Goal: Book appointment/travel/reservation

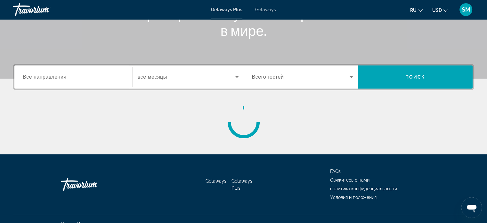
scroll to position [123, 0]
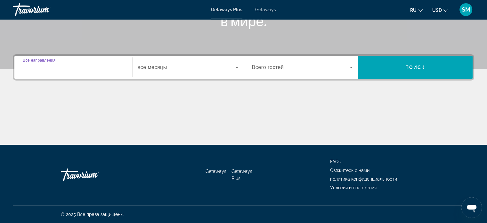
click at [35, 70] on input "Destination Все направления" at bounding box center [73, 68] width 101 height 8
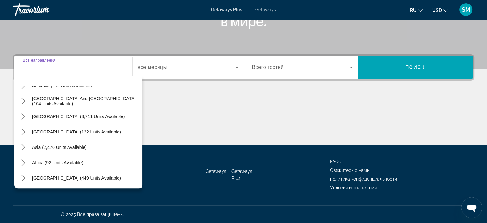
scroll to position [104, 0]
drag, startPoint x: 86, startPoint y: 174, endPoint x: 107, endPoint y: 157, distance: 27.5
click at [87, 175] on span "[GEOGRAPHIC_DATA] (449 units available)" at bounding box center [76, 177] width 89 height 5
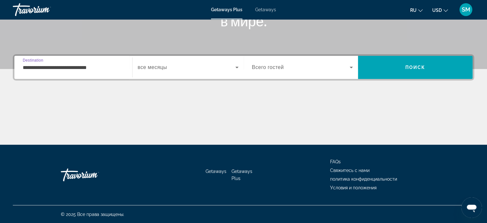
click at [99, 64] on input "**********" at bounding box center [73, 68] width 101 height 8
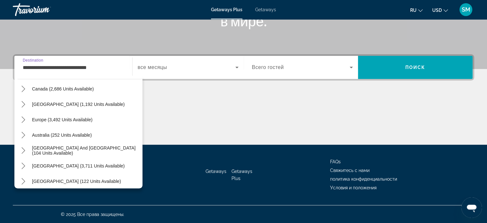
scroll to position [22, 0]
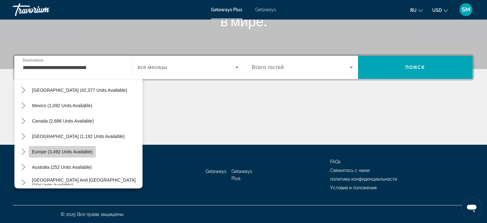
click at [89, 151] on span "Europe (3,492 units available)" at bounding box center [62, 151] width 61 height 5
type input "**********"
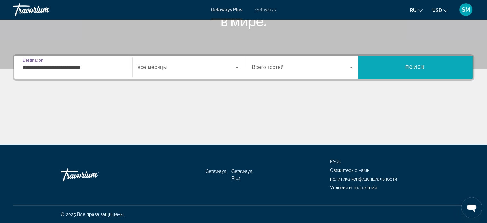
click at [416, 70] on span "Search" at bounding box center [415, 67] width 115 height 15
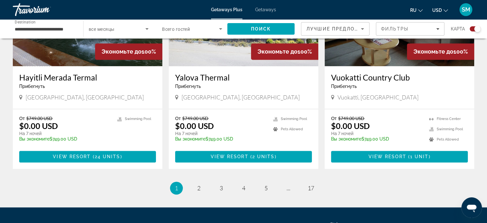
scroll to position [1021, 0]
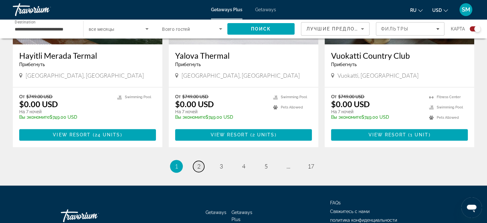
click at [199, 162] on span "2" at bounding box center [198, 165] width 3 height 7
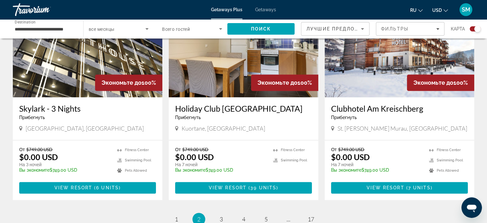
scroll to position [951, 0]
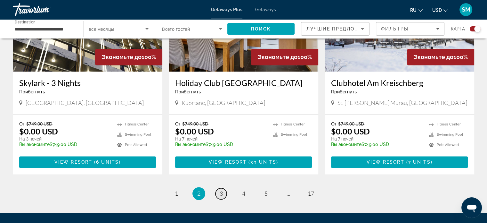
click at [224, 188] on link "page 3" at bounding box center [221, 193] width 11 height 11
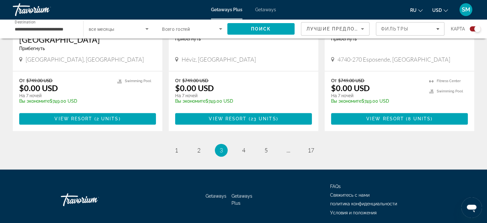
scroll to position [1012, 0]
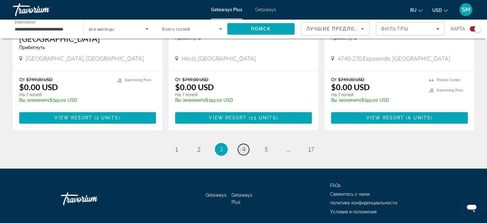
click at [241, 144] on link "page 4" at bounding box center [243, 149] width 11 height 11
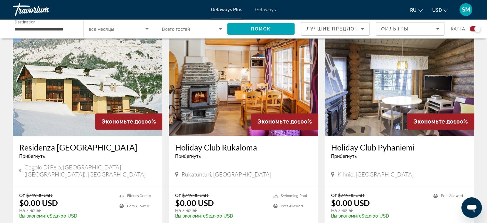
scroll to position [919, 0]
